Goal: Task Accomplishment & Management: Use online tool/utility

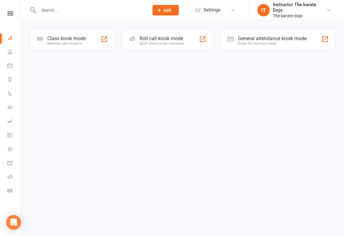
click at [151, 68] on html "Prospect Member Non-attending contact Class / event Appointment Add Settings Ev…" at bounding box center [172, 34] width 344 height 68
click at [153, 68] on html "Prospect Member Non-attending contact Class / event Appointment Add Settings Ev…" at bounding box center [172, 34] width 344 height 68
click at [154, 68] on html "Prospect Member Non-attending contact Class / event Appointment Add Settings Ev…" at bounding box center [172, 34] width 344 height 68
click at [155, 68] on html "Prospect Member Non-attending contact Class / event Appointment Add Settings Ev…" at bounding box center [172, 34] width 344 height 68
click at [150, 68] on html "Prospect Member Non-attending contact Class / event Appointment Add Settings Ev…" at bounding box center [172, 34] width 344 height 68
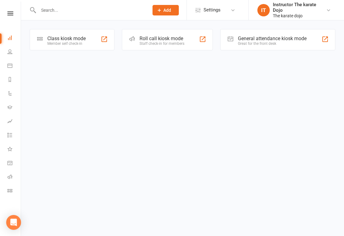
click at [78, 33] on div "Class kiosk mode Member self check-in" at bounding box center [72, 39] width 85 height 21
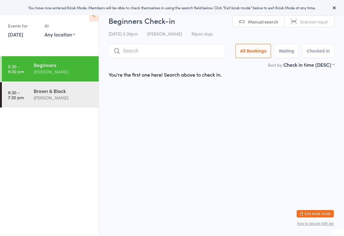
click at [149, 49] on input "search" at bounding box center [167, 51] width 117 height 14
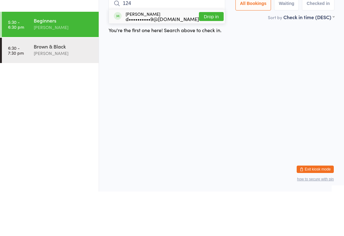
type input "124"
click at [144, 61] on div "d••••••••••9@gmail.com" at bounding box center [162, 63] width 73 height 5
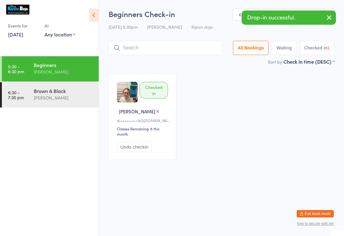
click at [148, 49] on input "search" at bounding box center [166, 48] width 114 height 14
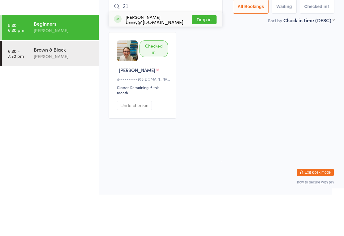
type input "21"
click at [158, 56] on div "John Bosomworth b•••y@uwclub.net" at bounding box center [155, 61] width 58 height 10
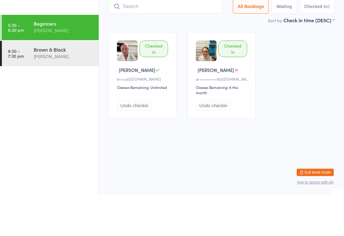
type input "Q"
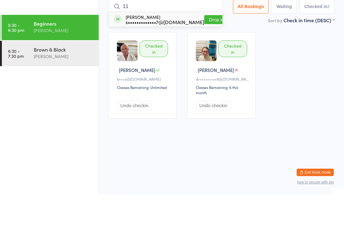
type input "11"
click at [204, 57] on button "Drop in" at bounding box center [216, 61] width 25 height 9
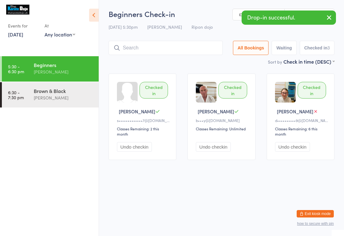
click at [184, 45] on input "search" at bounding box center [166, 48] width 114 height 14
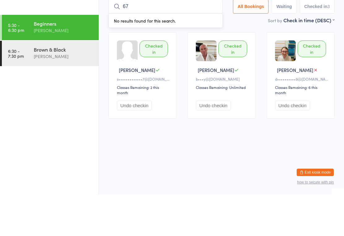
type input "6"
type input "77"
click at [206, 57] on button "Drop in" at bounding box center [218, 61] width 25 height 9
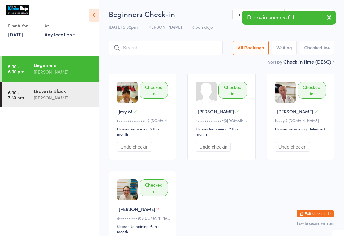
click at [180, 44] on input "search" at bounding box center [166, 48] width 114 height 14
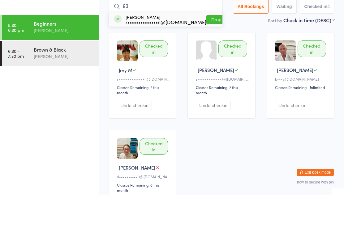
type input "93"
click at [206, 57] on button "Drop in" at bounding box center [218, 61] width 25 height 9
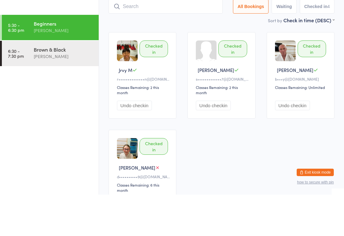
scroll to position [41, 0]
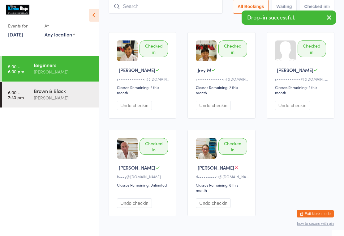
click at [201, 12] on input "search" at bounding box center [166, 6] width 114 height 14
type input "130"
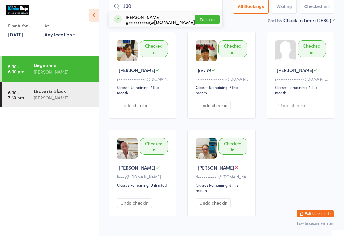
click at [195, 24] on button "Drop in" at bounding box center [207, 19] width 25 height 9
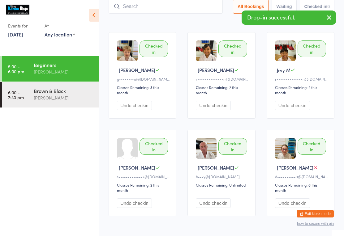
click at [164, 4] on input "search" at bounding box center [166, 6] width 114 height 14
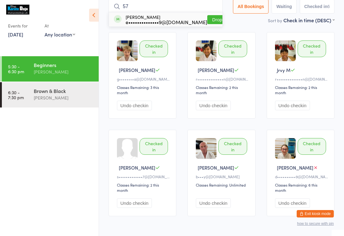
type input "57"
click at [219, 19] on button "Drop in" at bounding box center [219, 19] width 25 height 9
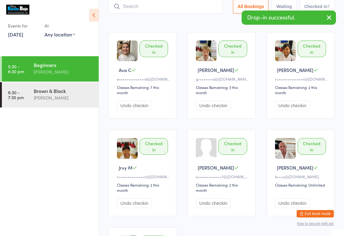
click at [15, 98] on time "6:30 - 7:30 pm" at bounding box center [16, 95] width 16 height 10
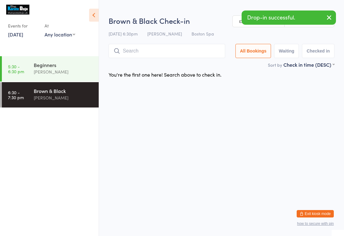
click at [47, 79] on div "Beginners Ady Gray" at bounding box center [66, 68] width 65 height 24
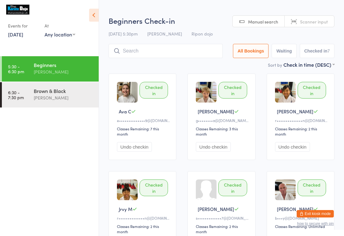
click at [179, 52] on input "search" at bounding box center [166, 51] width 114 height 14
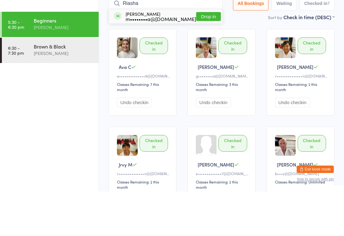
type input "Riasha"
click at [198, 57] on button "Drop in" at bounding box center [208, 61] width 25 height 9
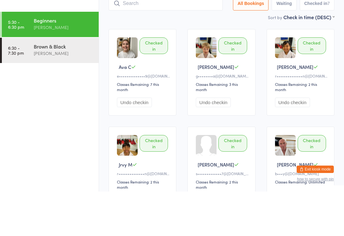
scroll to position [45, 0]
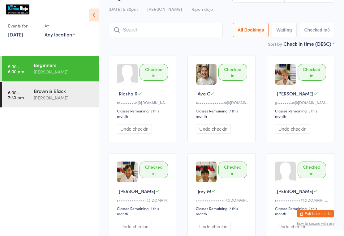
click at [144, 37] on input "search" at bounding box center [166, 30] width 114 height 14
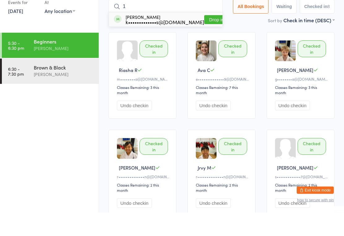
type input "1"
click at [208, 39] on button "Drop in" at bounding box center [216, 43] width 25 height 9
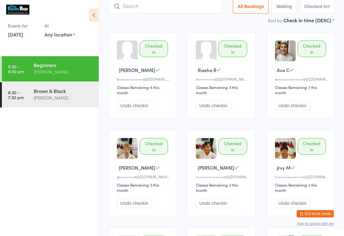
click at [141, 6] on input "search" at bounding box center [166, 6] width 114 height 14
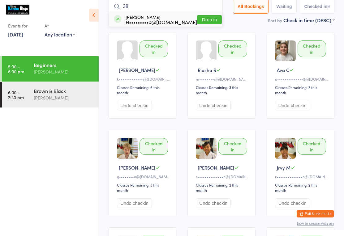
type input "38"
click at [137, 17] on div "Jessica Holton H•••••••••0@hotmail.co.uk" at bounding box center [161, 20] width 71 height 10
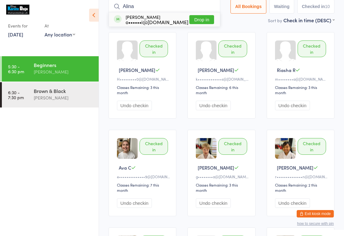
type input "Alina"
click at [198, 23] on button "Drop in" at bounding box center [201, 19] width 25 height 9
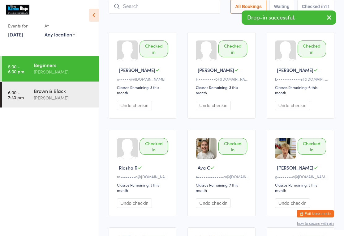
click at [193, 9] on input "search" at bounding box center [165, 6] width 112 height 14
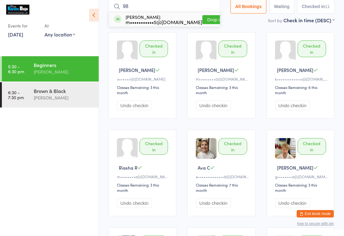
type input "98"
click at [202, 22] on button "Drop in" at bounding box center [214, 19] width 25 height 9
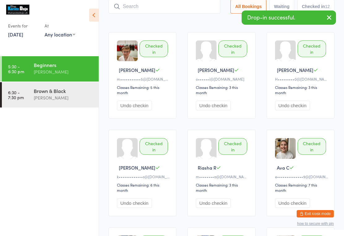
click at [123, 12] on input "search" at bounding box center [165, 6] width 112 height 14
type input "32"
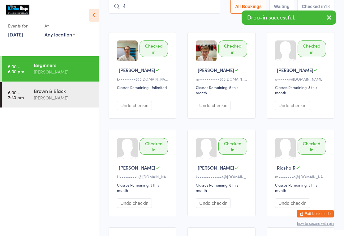
type input "43"
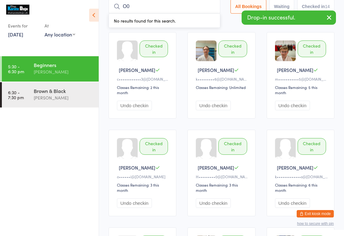
type input "O"
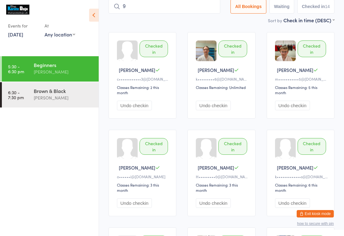
type input "90"
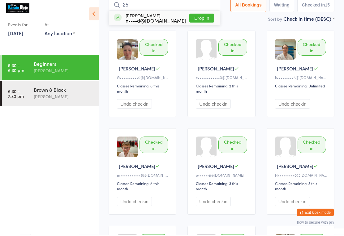
type input "25"
click at [198, 22] on button "Drop in" at bounding box center [201, 19] width 25 height 9
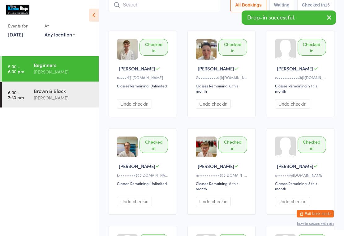
click at [186, 9] on input "search" at bounding box center [165, 5] width 112 height 14
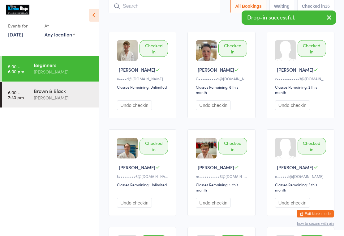
scroll to position [41, 0]
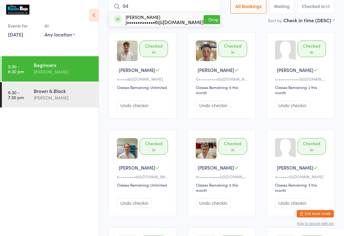
type input "94"
click at [209, 15] on button "Drop in" at bounding box center [216, 19] width 25 height 9
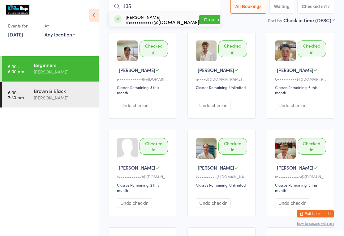
type input "135"
click at [199, 21] on button "Drop in" at bounding box center [211, 19] width 25 height 9
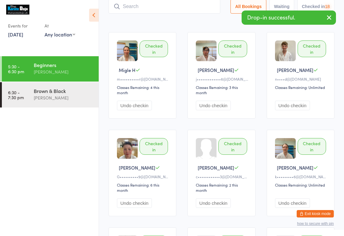
click at [130, 11] on input "search" at bounding box center [165, 6] width 112 height 14
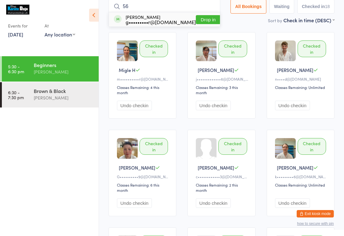
type input "56"
click at [200, 23] on button "Drop in" at bounding box center [208, 19] width 25 height 9
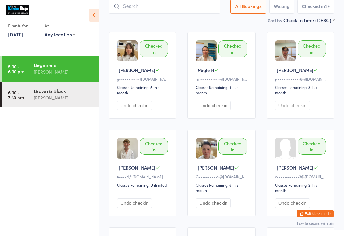
click at [169, 9] on input "search" at bounding box center [165, 6] width 112 height 14
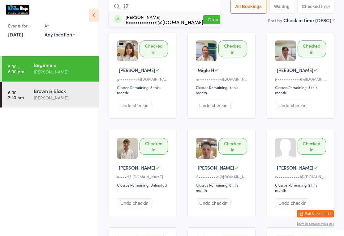
type input "120"
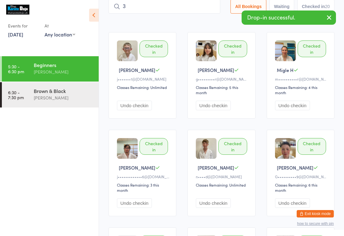
type input "34"
